Goal: Obtain resource: Obtain resource

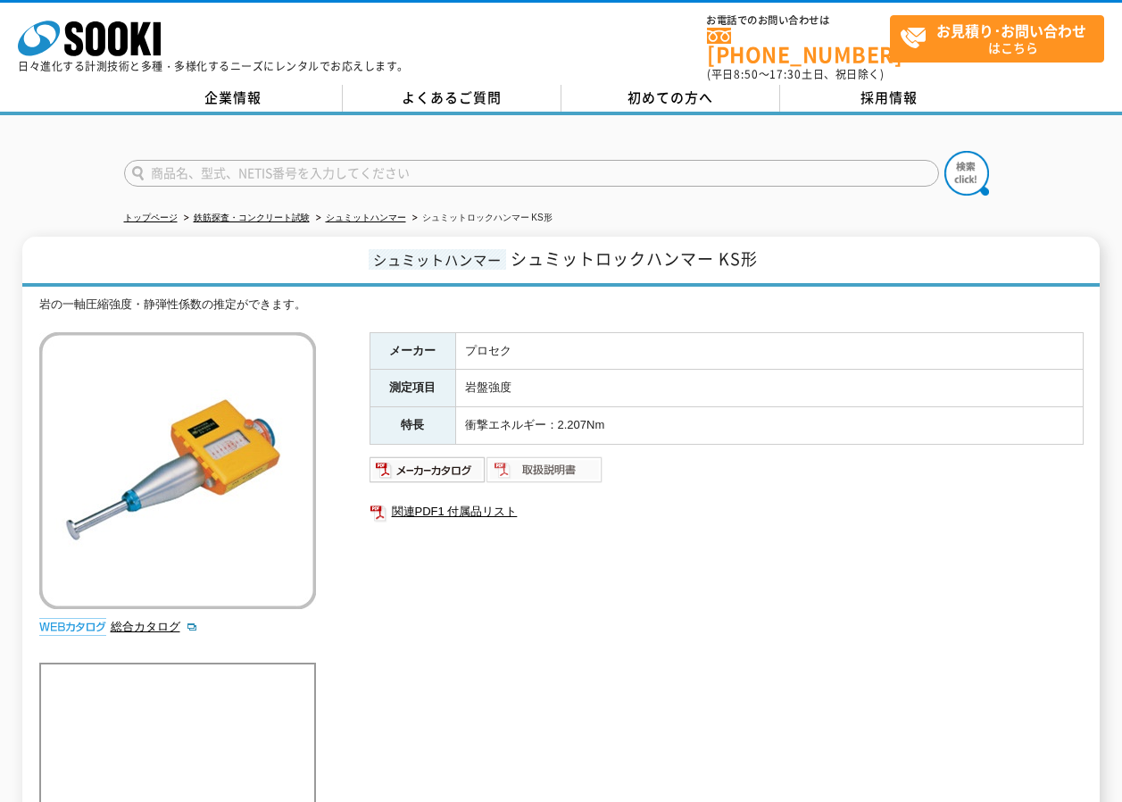
click at [544, 462] on img at bounding box center [545, 469] width 117 height 29
click at [446, 462] on img at bounding box center [428, 469] width 117 height 29
click at [480, 500] on link "関連PDF1 付属品リスト" at bounding box center [727, 511] width 714 height 23
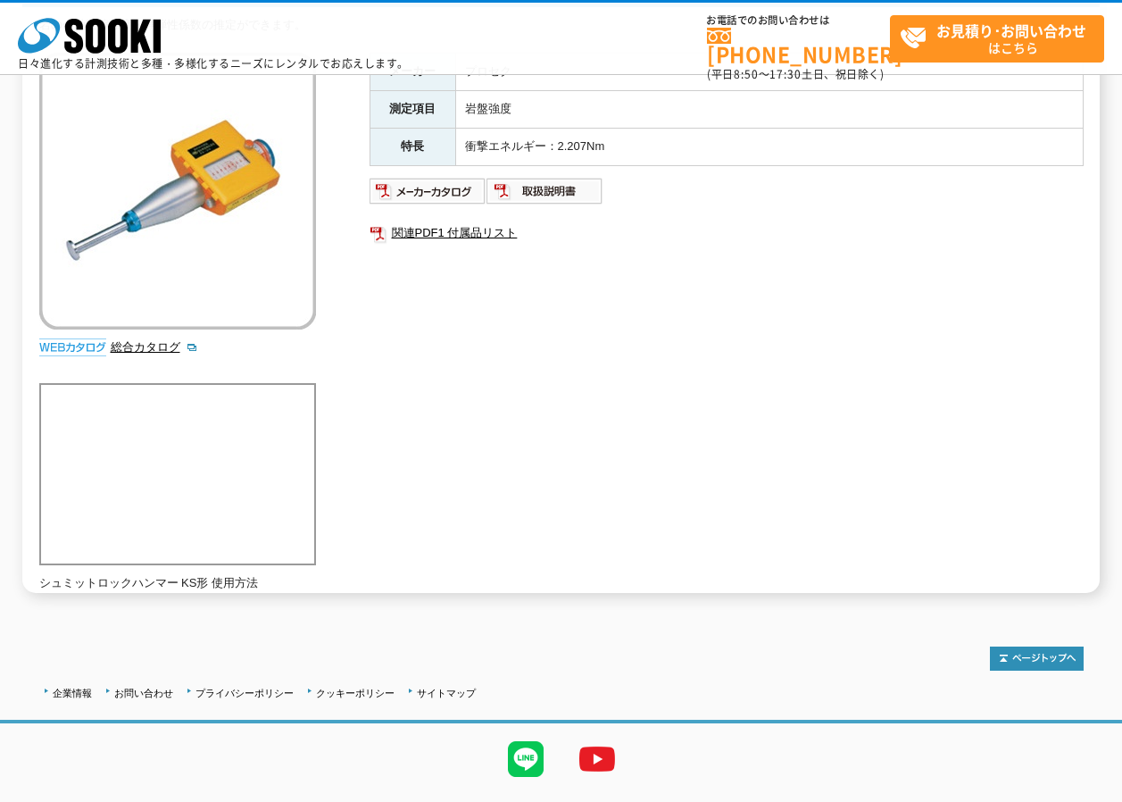
scroll to position [241, 0]
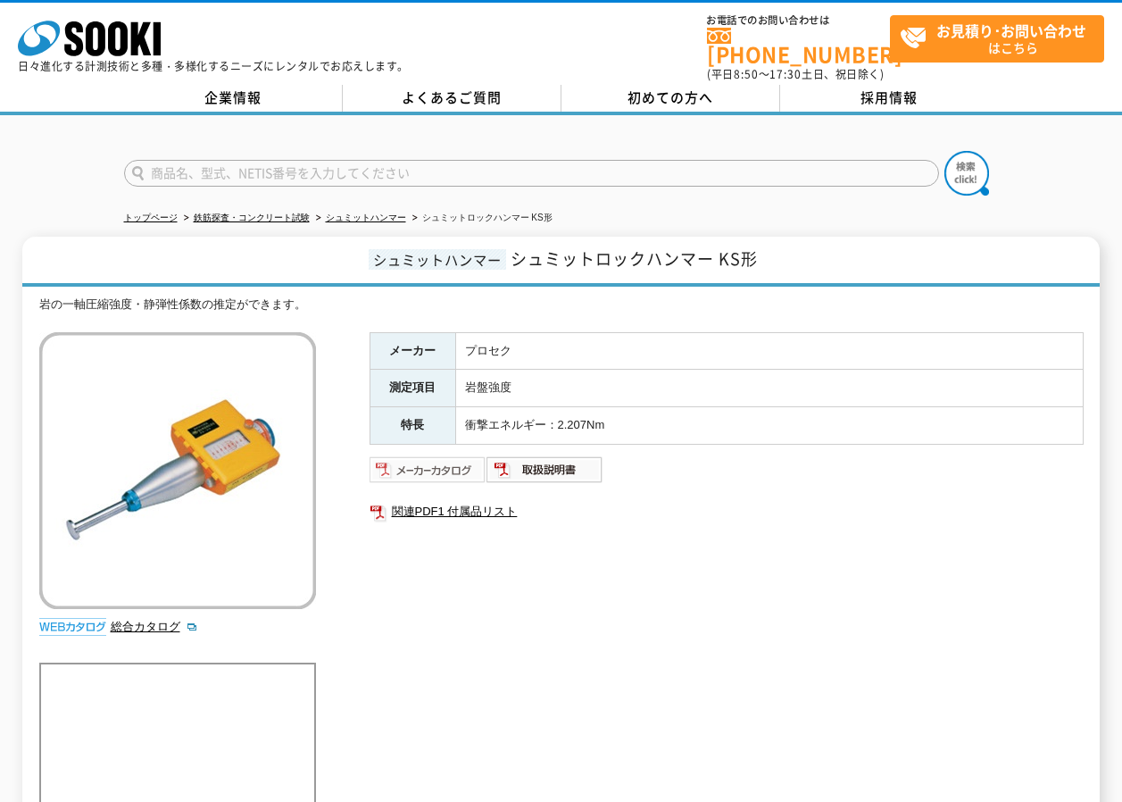
click at [434, 460] on img at bounding box center [428, 469] width 117 height 29
click at [550, 461] on img at bounding box center [545, 469] width 117 height 29
